Goal: Task Accomplishment & Management: Use online tool/utility

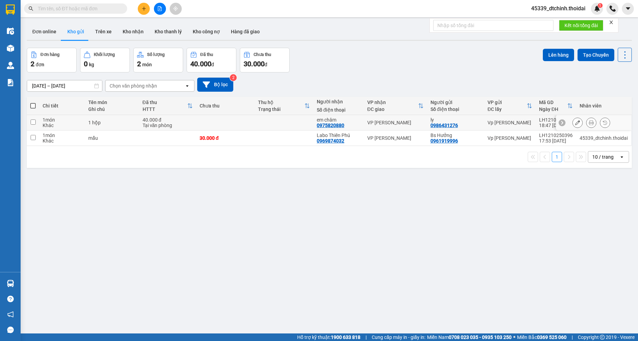
click at [589, 124] on icon at bounding box center [591, 122] width 5 height 5
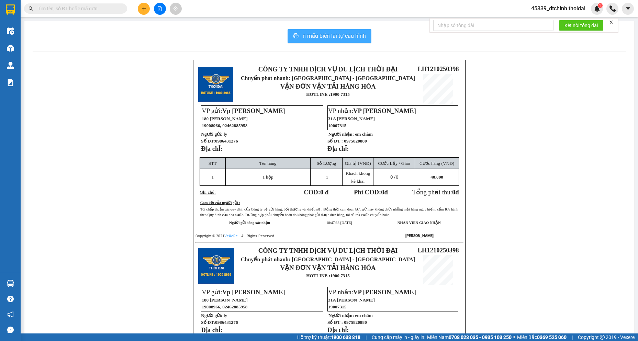
click at [325, 39] on span "In mẫu biên lai tự cấu hình" at bounding box center [333, 36] width 65 height 9
